Goal: Complete application form: Complete application form

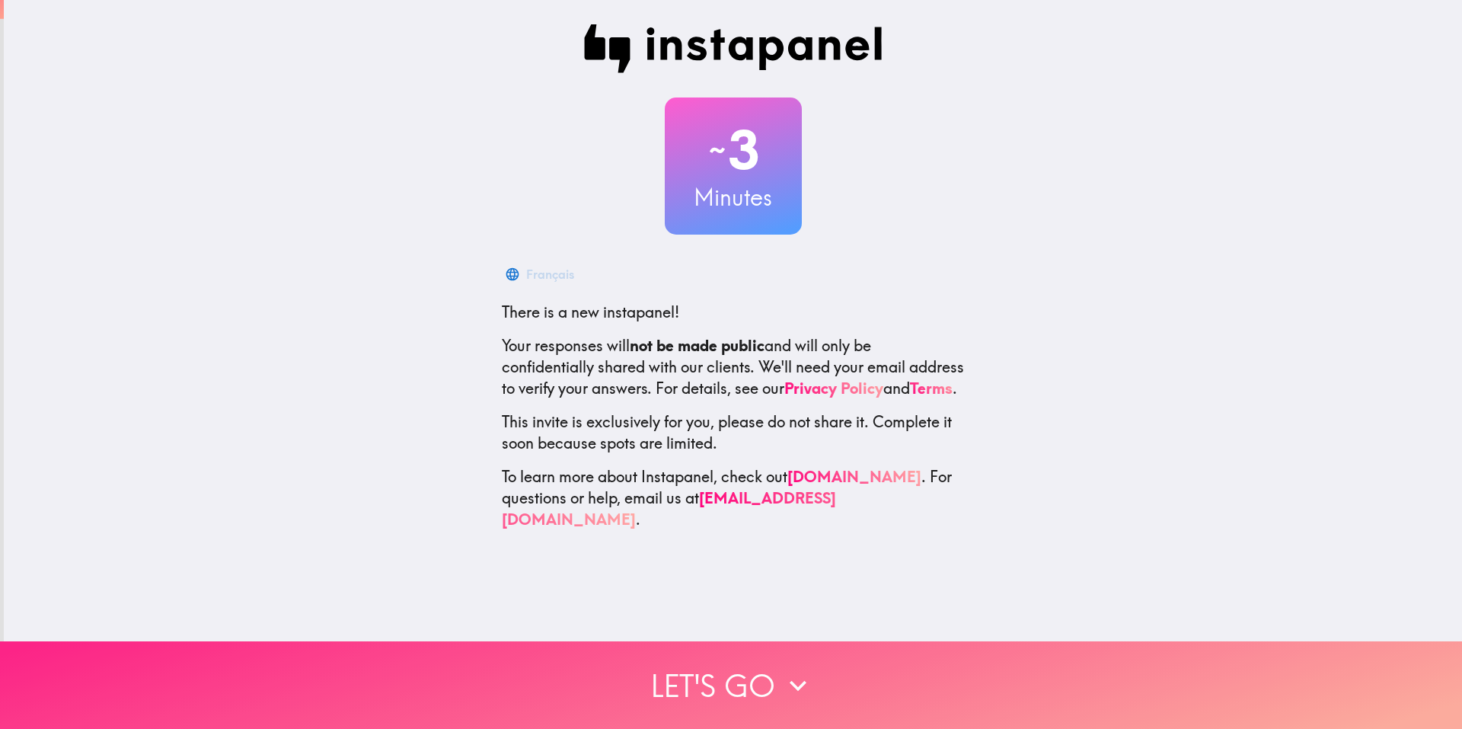
click at [757, 649] on button "Let's go" at bounding box center [731, 685] width 1462 height 88
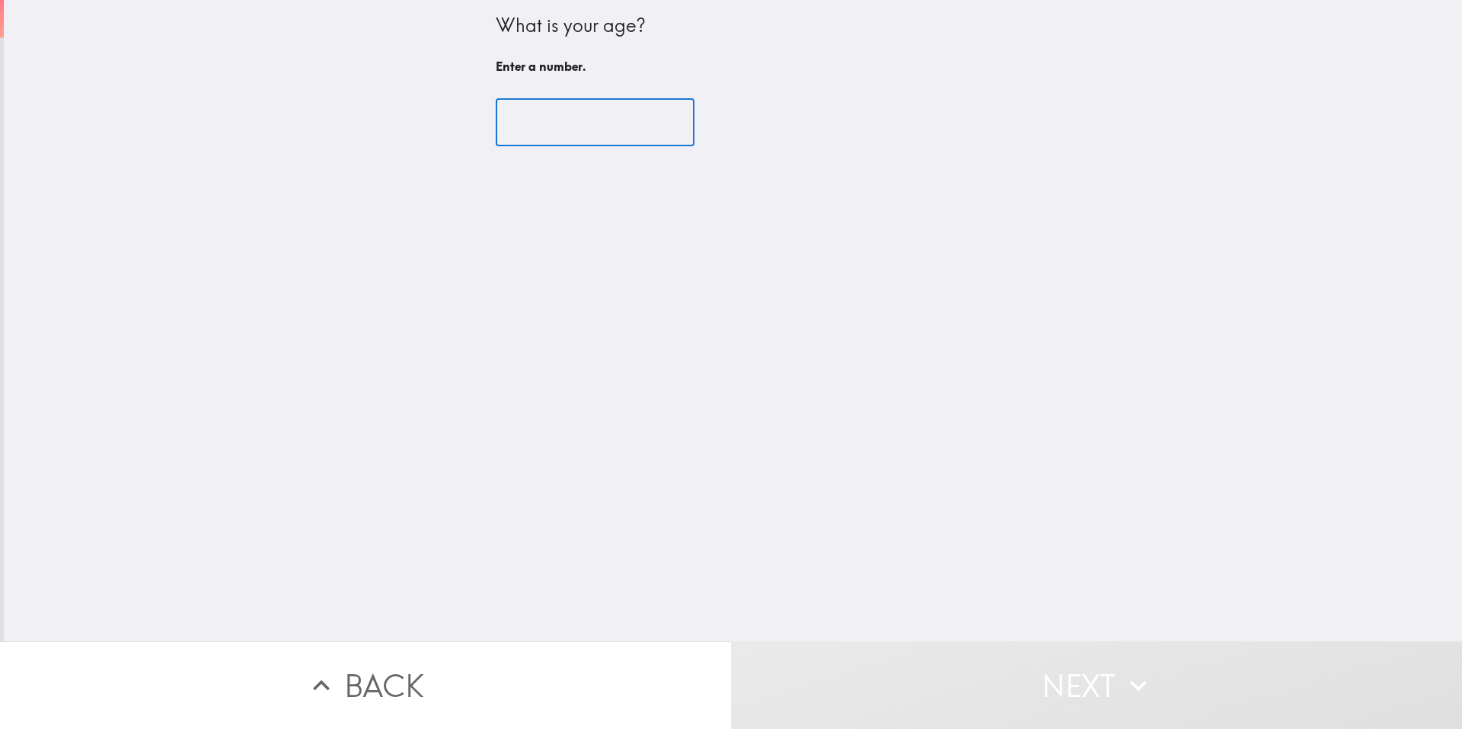
click at [555, 126] on input "number" at bounding box center [595, 122] width 199 height 47
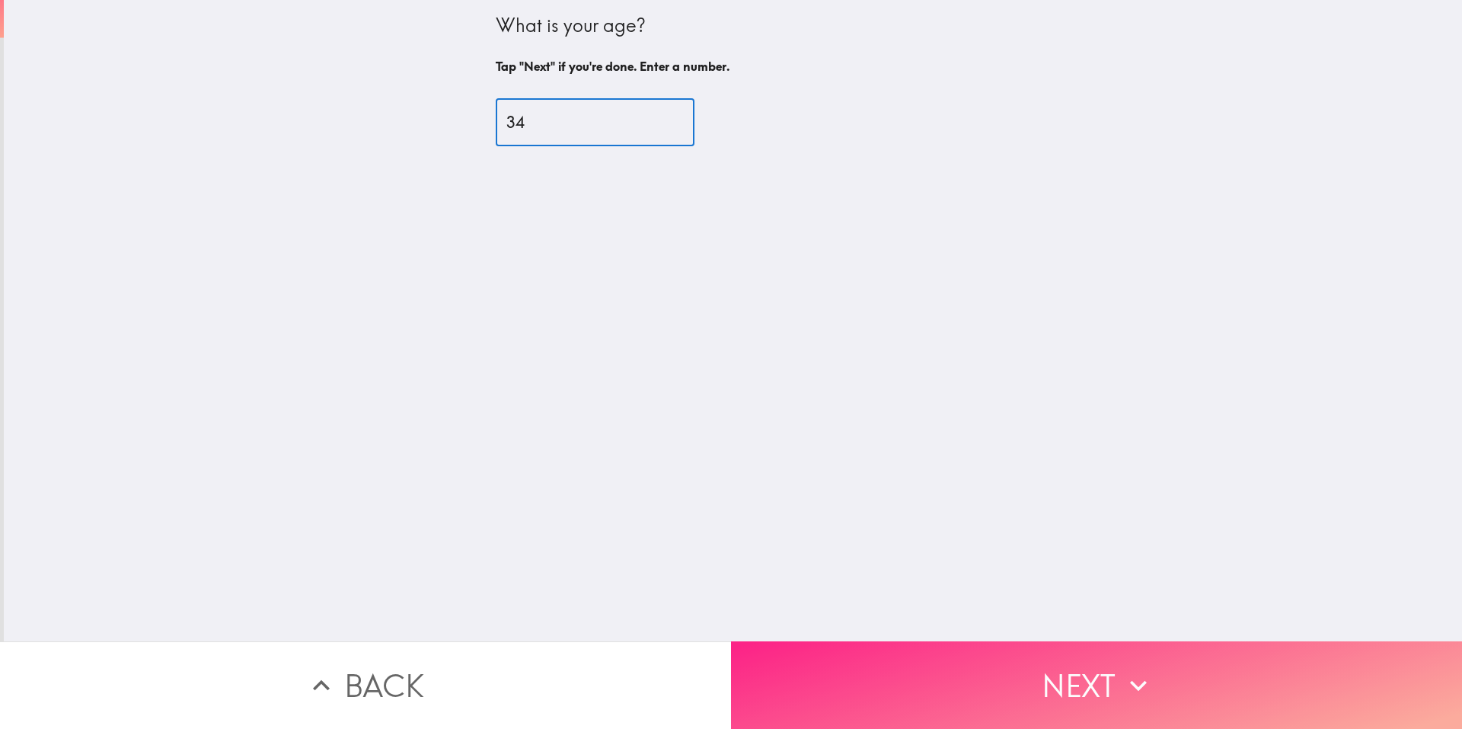
type input "34"
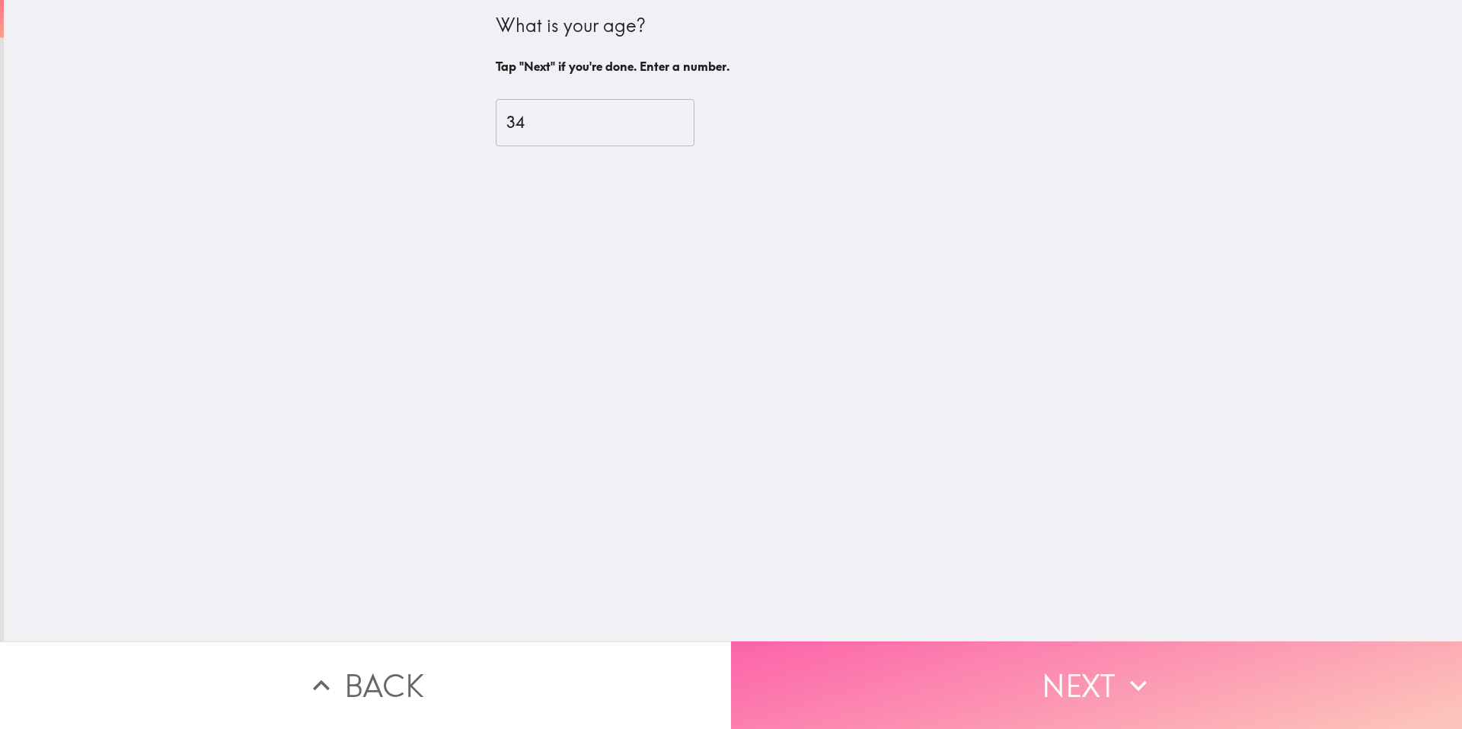
click at [1076, 650] on button "Next" at bounding box center [1096, 685] width 731 height 88
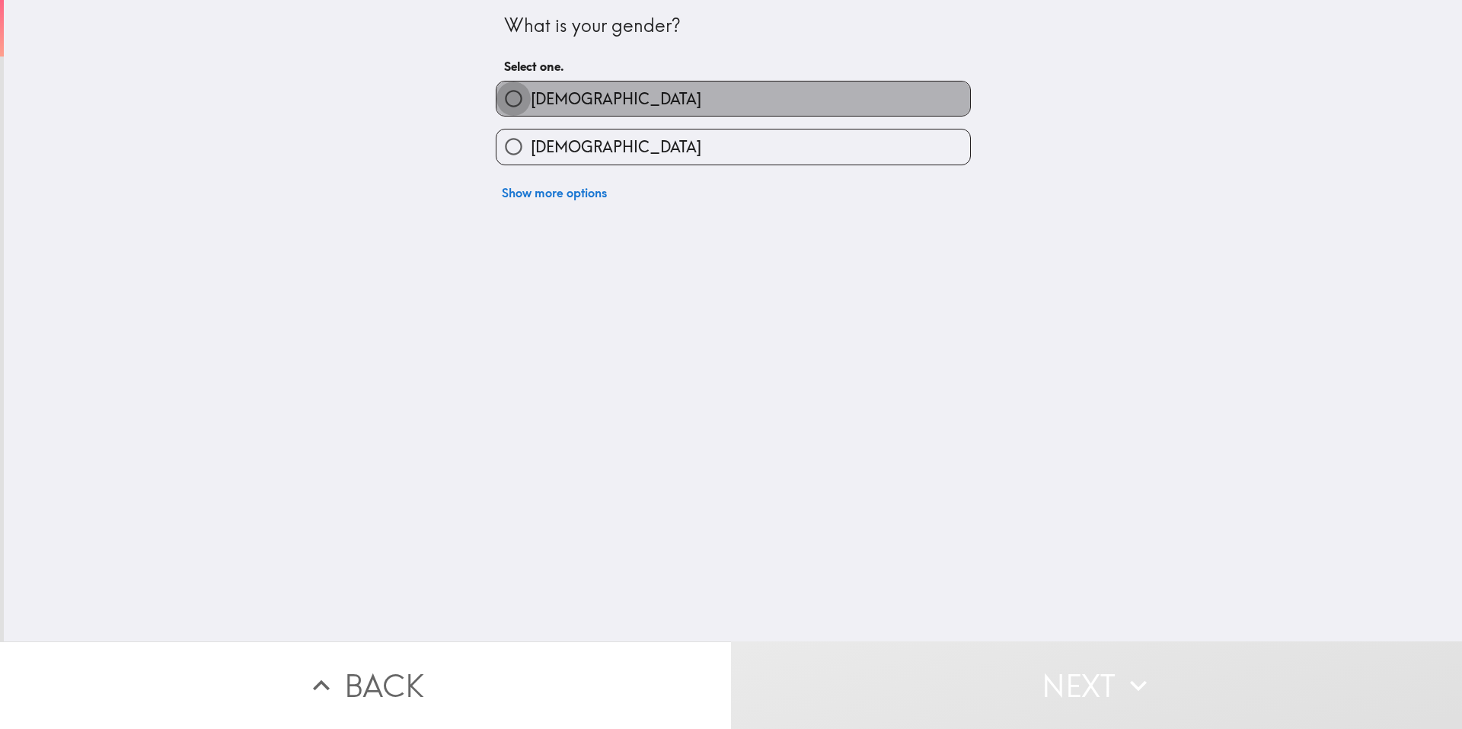
click at [516, 98] on input "[DEMOGRAPHIC_DATA]" at bounding box center [513, 98] width 34 height 34
radio input "true"
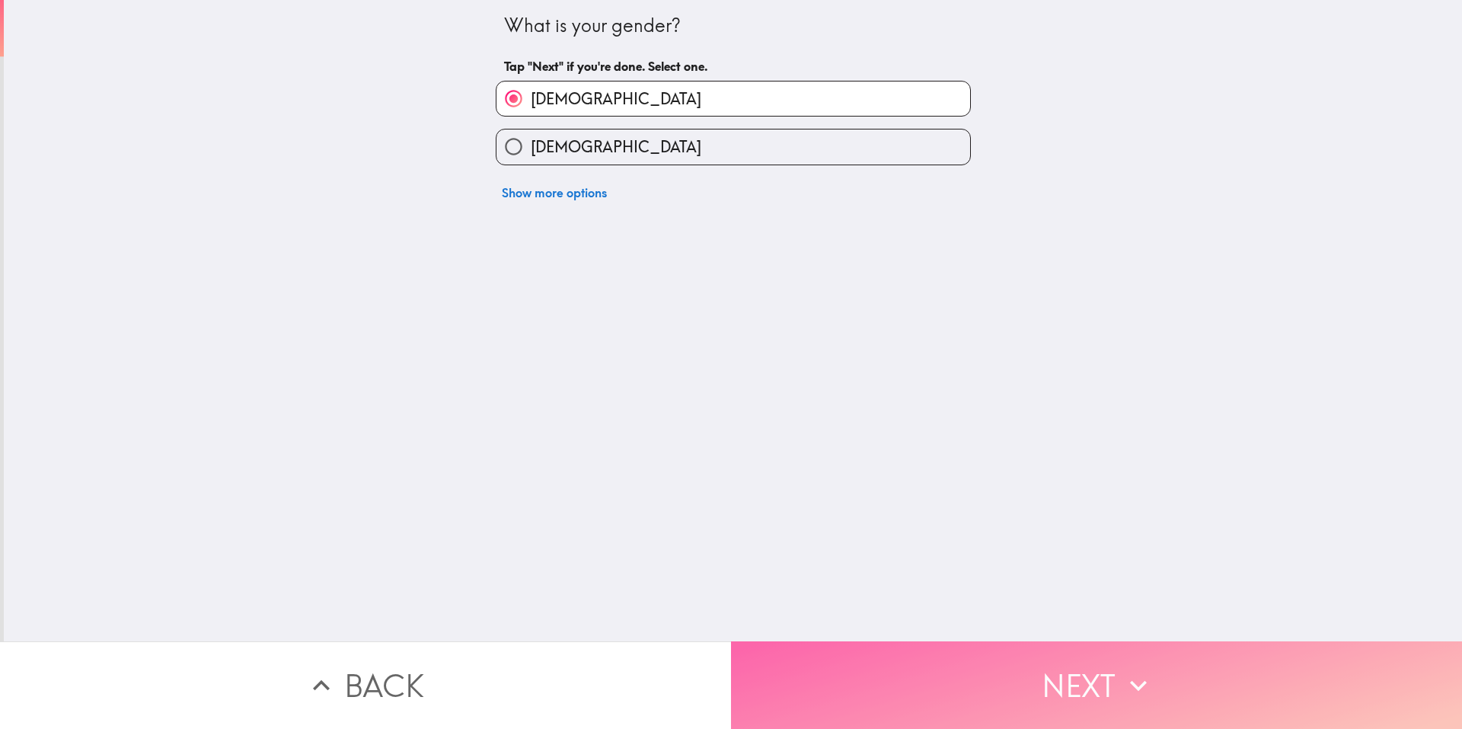
click at [966, 658] on button "Next" at bounding box center [1096, 685] width 731 height 88
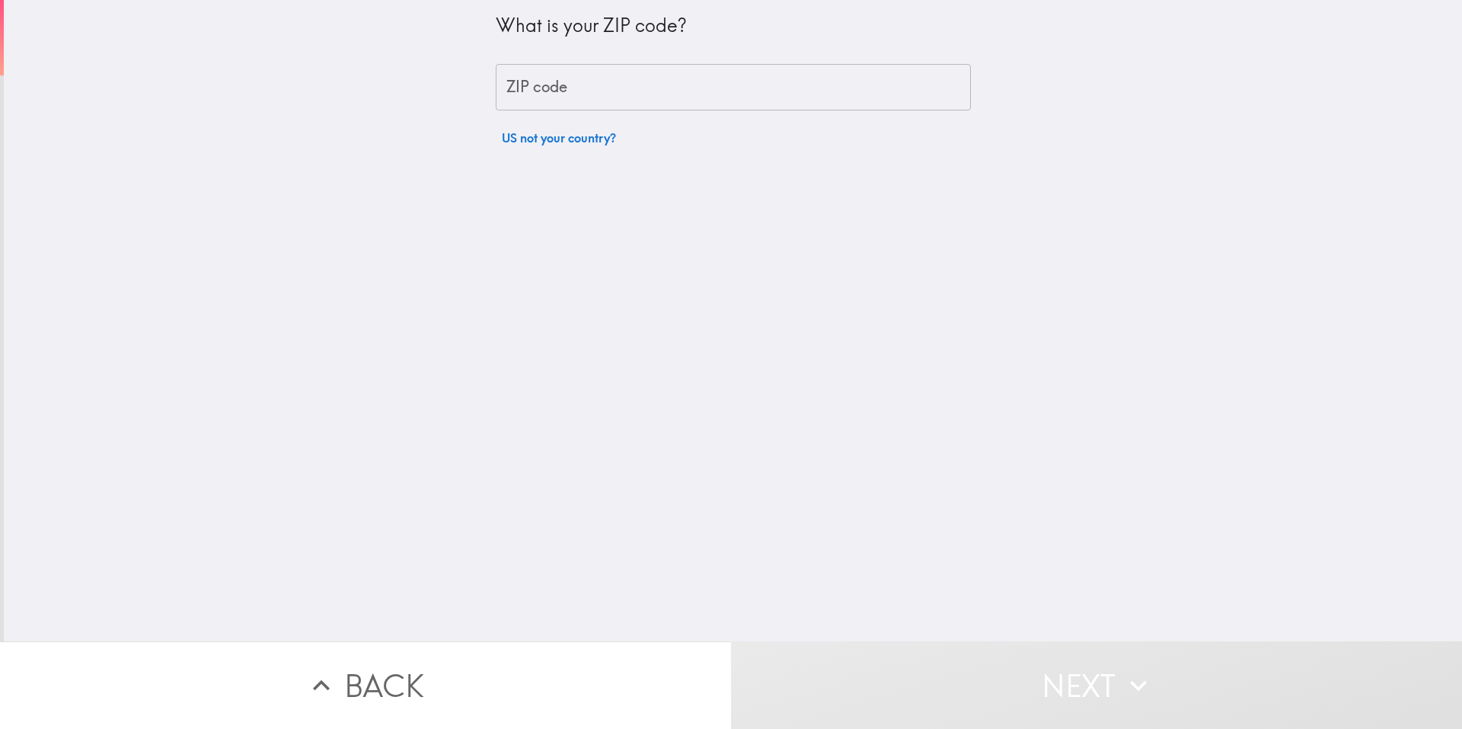
click at [662, 88] on input "ZIP code" at bounding box center [733, 87] width 475 height 47
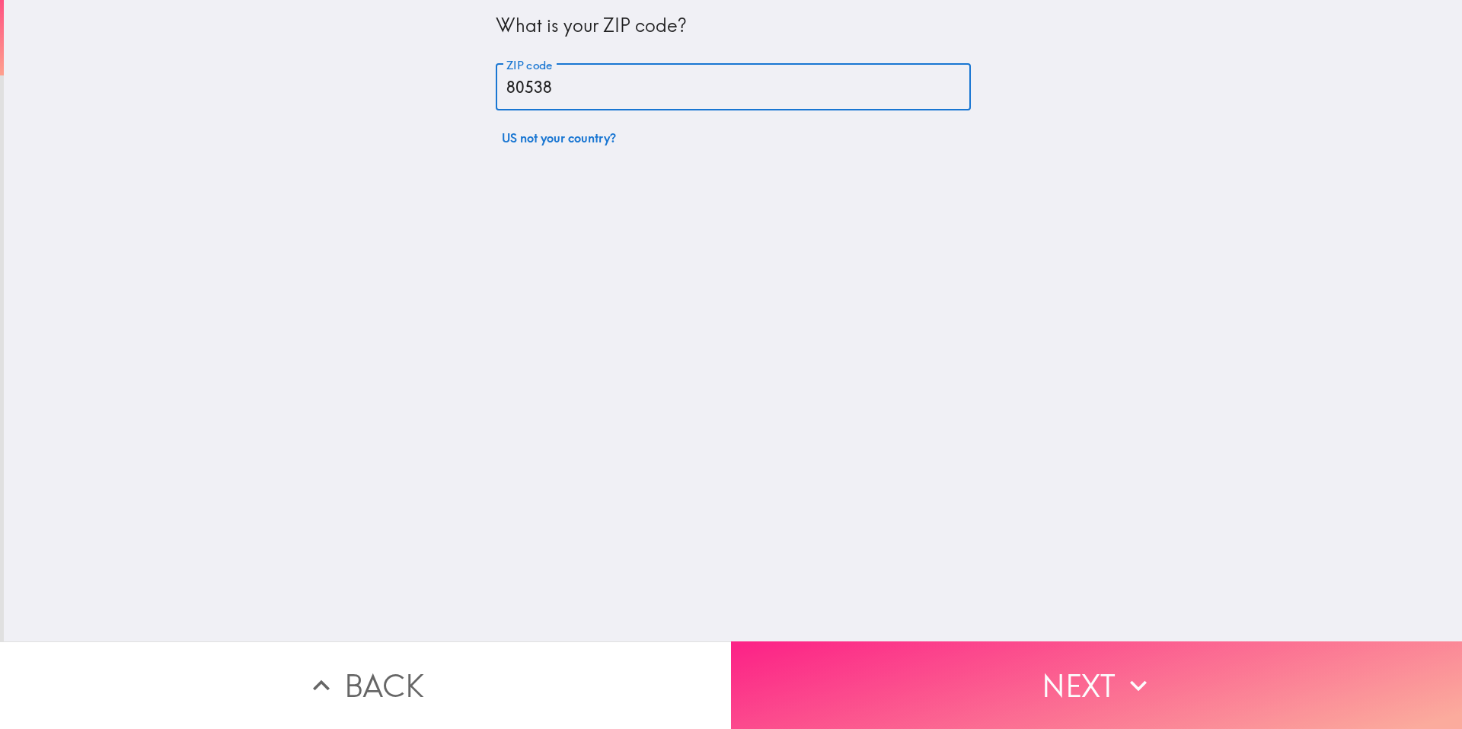
type input "80538"
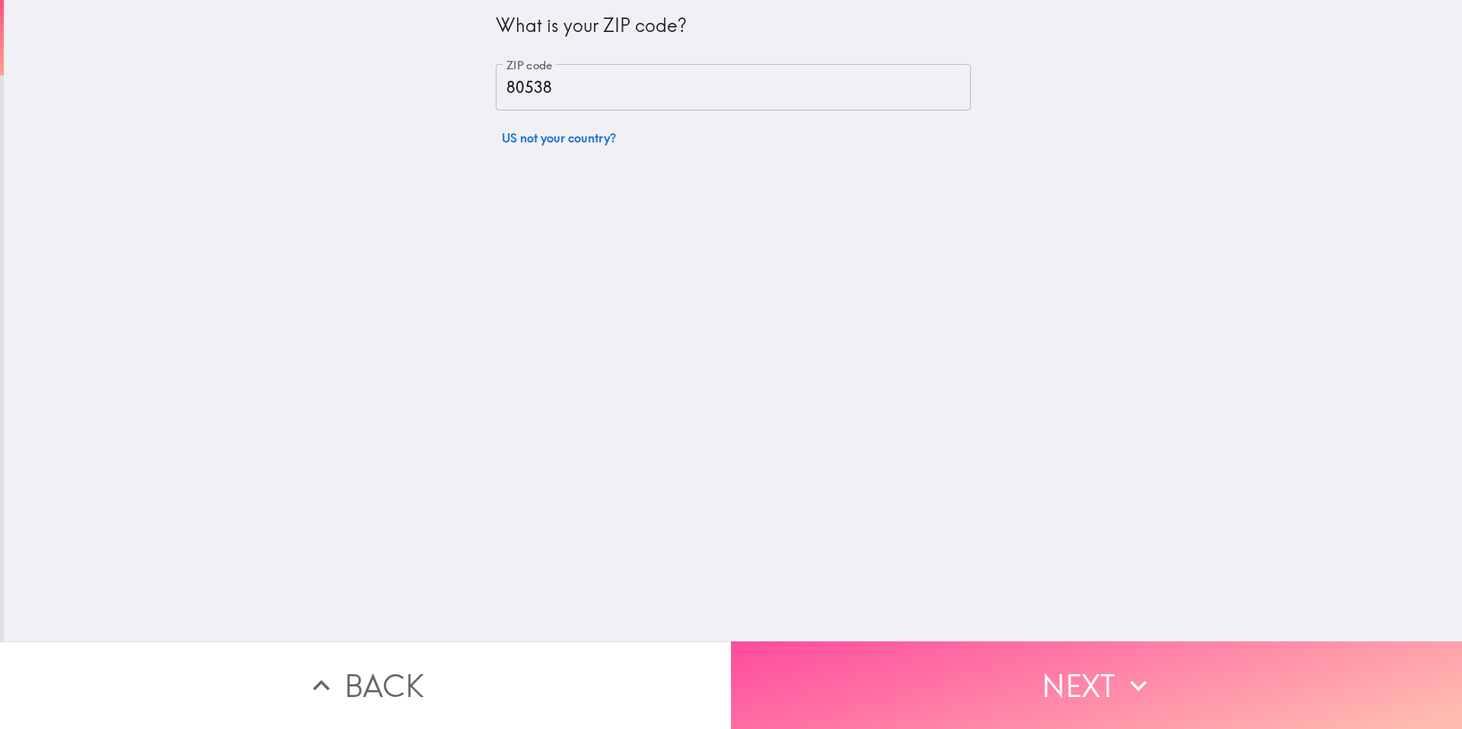
click at [964, 650] on button "Next" at bounding box center [1096, 685] width 731 height 88
